Goal: Information Seeking & Learning: Learn about a topic

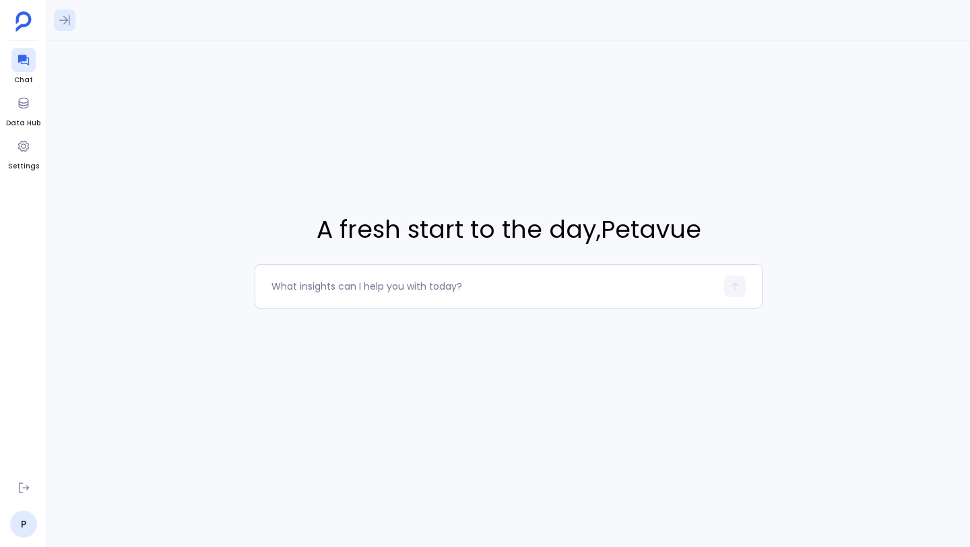
click at [74, 24] on button at bounding box center [65, 20] width 22 height 22
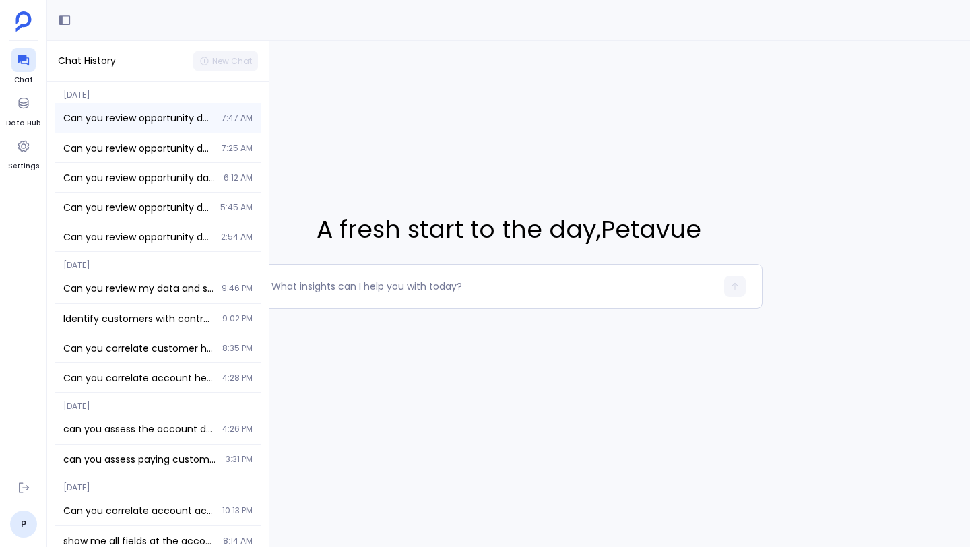
click at [153, 110] on div "Can you review opportunity data and also tell what datapoints are available for…" at bounding box center [158, 118] width 206 height 30
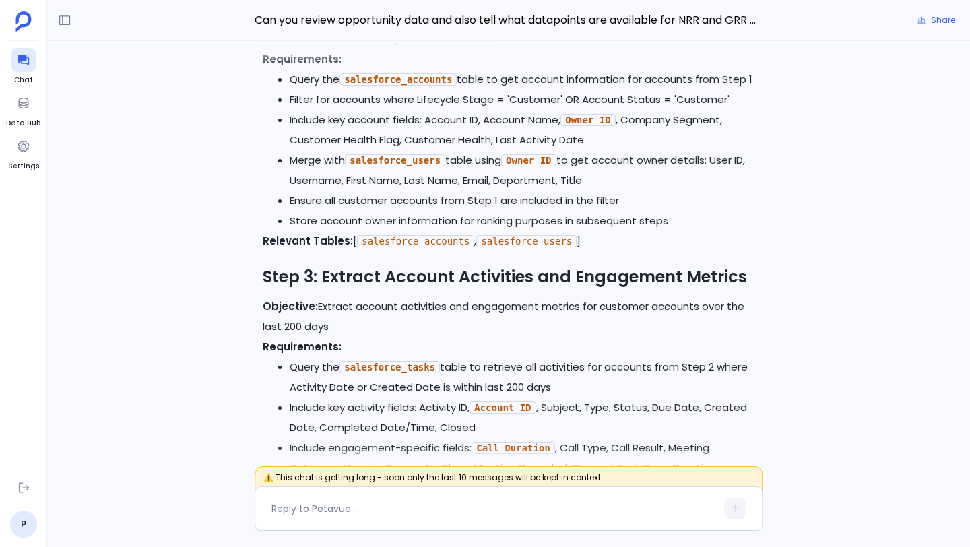
scroll to position [-6447, 0]
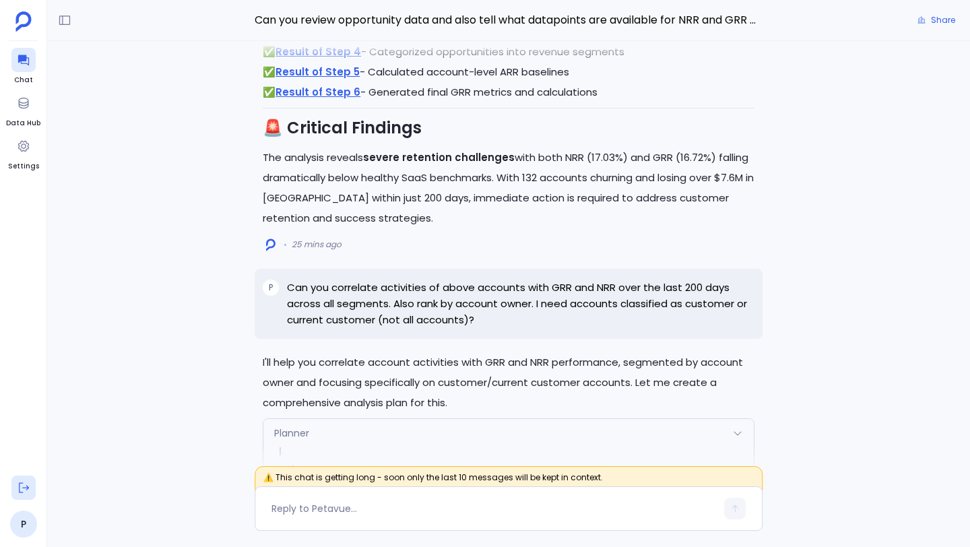
click at [21, 489] on icon at bounding box center [23, 487] width 13 height 13
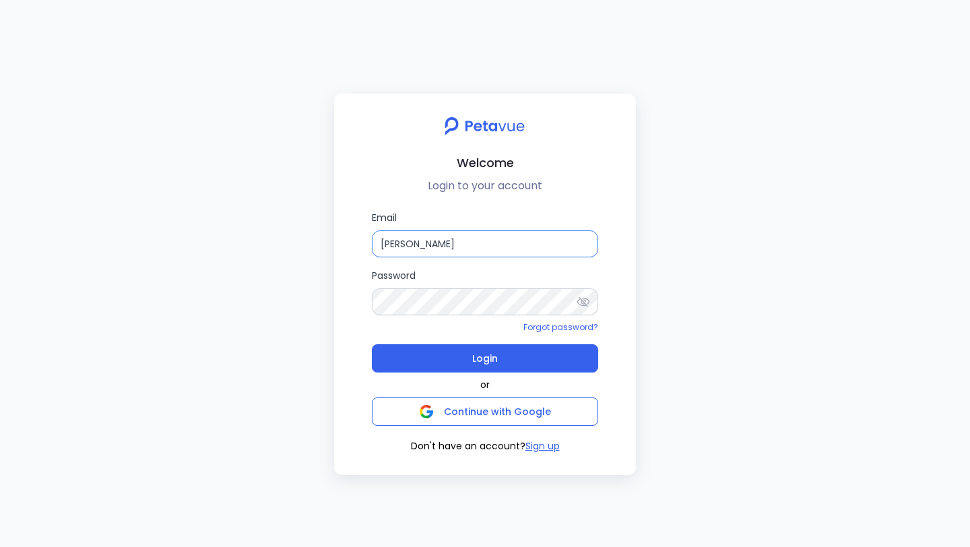
drag, startPoint x: 470, startPoint y: 251, endPoint x: 392, endPoint y: 245, distance: 77.7
click at [392, 245] on input "[PERSON_NAME]" at bounding box center [485, 243] width 226 height 27
click at [397, 243] on input "Saj" at bounding box center [485, 243] width 226 height 27
type input "S"
paste input "[EMAIL_ADDRESS][DOMAIN_NAME]"
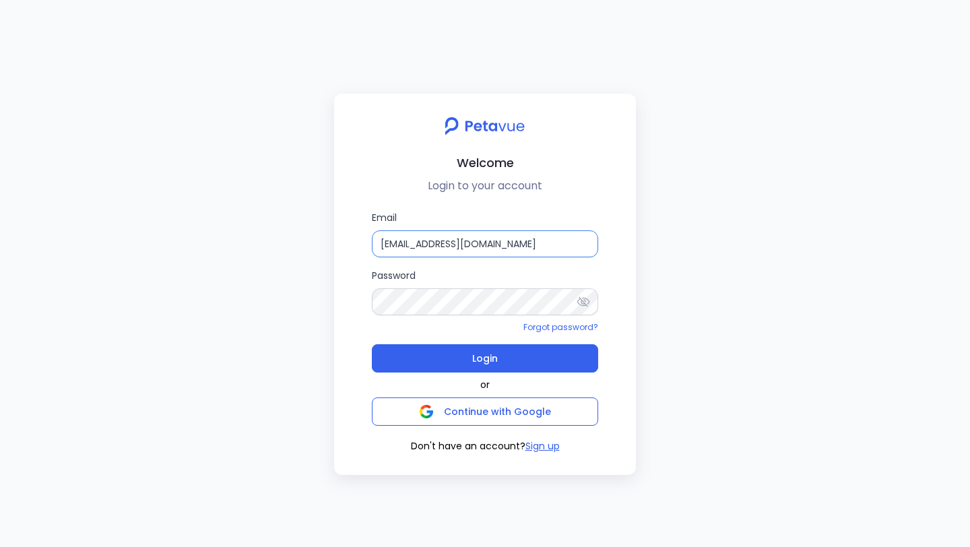
type input "[EMAIL_ADDRESS][DOMAIN_NAME]"
click at [351, 302] on div "Email [EMAIL_ADDRESS][DOMAIN_NAME] Password Forgot password? Login or Continue …" at bounding box center [485, 331] width 280 height 243
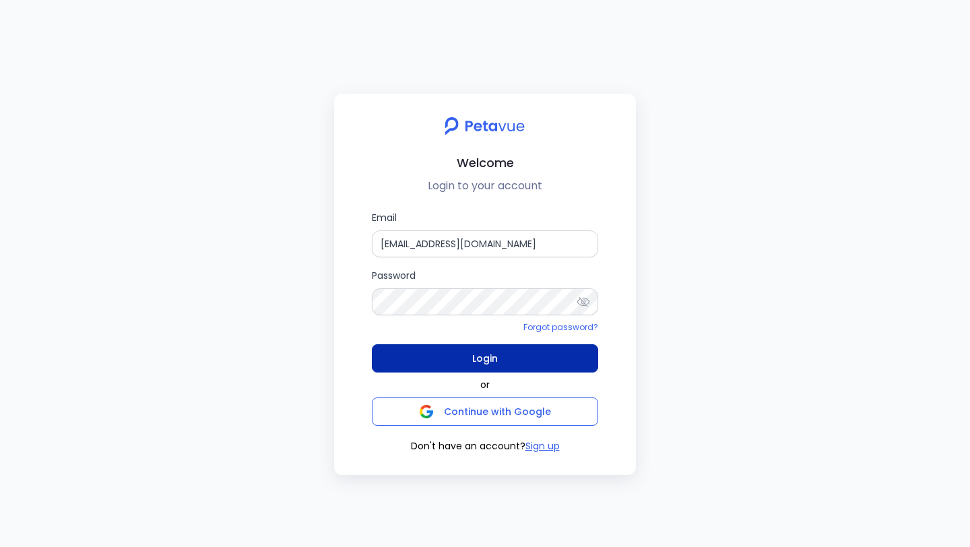
click at [414, 360] on button "Login" at bounding box center [485, 358] width 226 height 28
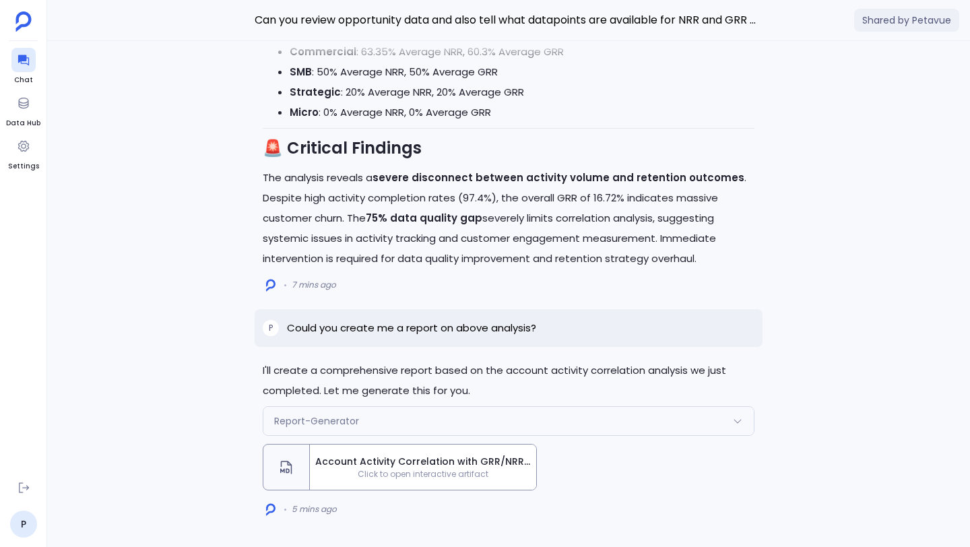
click at [466, 462] on span "Account Activity Correlation with GRR/NRR Performance Analysis Report" at bounding box center [423, 462] width 216 height 14
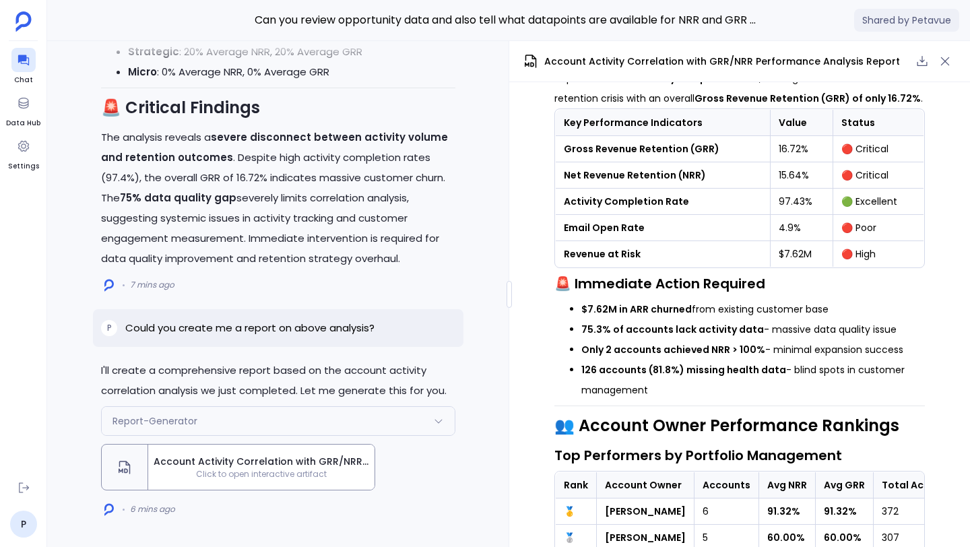
scroll to position [230, 0]
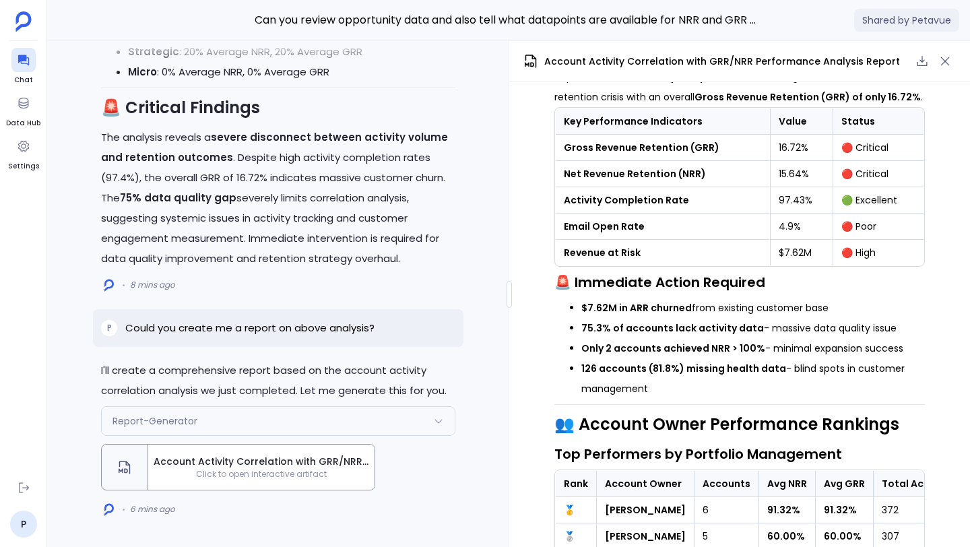
drag, startPoint x: 579, startPoint y: 309, endPoint x: 694, endPoint y: 385, distance: 138.1
click at [694, 385] on ul "$7.62M in ARR churned from existing customer base 75.3% of accounts lack activi…" at bounding box center [740, 348] width 371 height 101
copy ul "$7.62M in ARR churned from existing customer base 75.3% of accounts lack activi…"
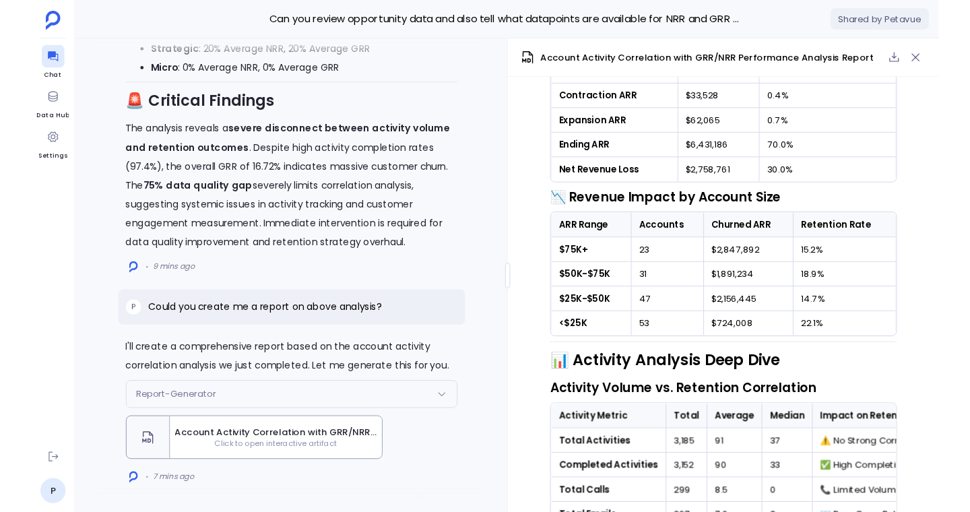
scroll to position [1703, 0]
